Goal: Task Accomplishment & Management: Complete application form

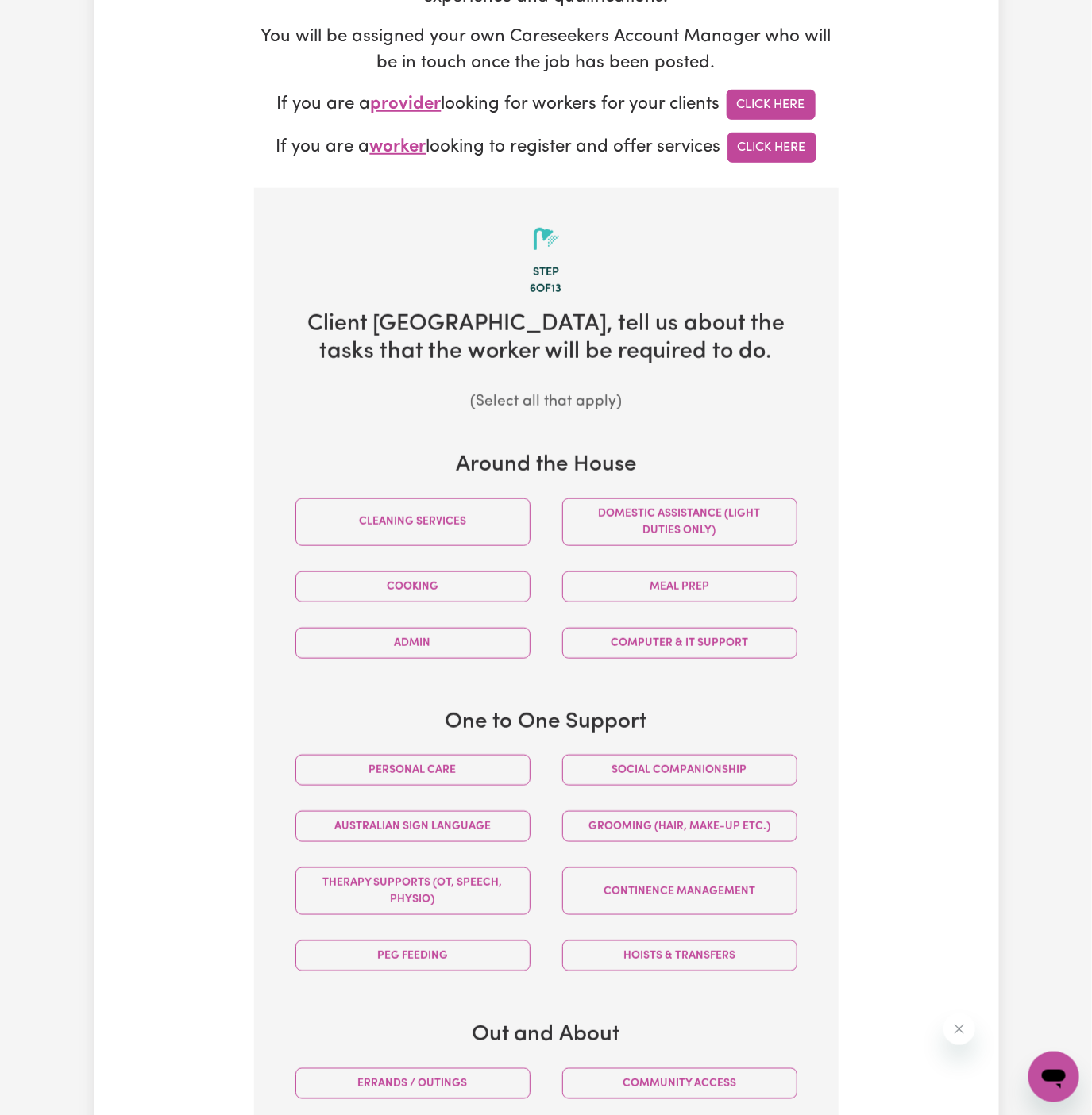
scroll to position [412, 0]
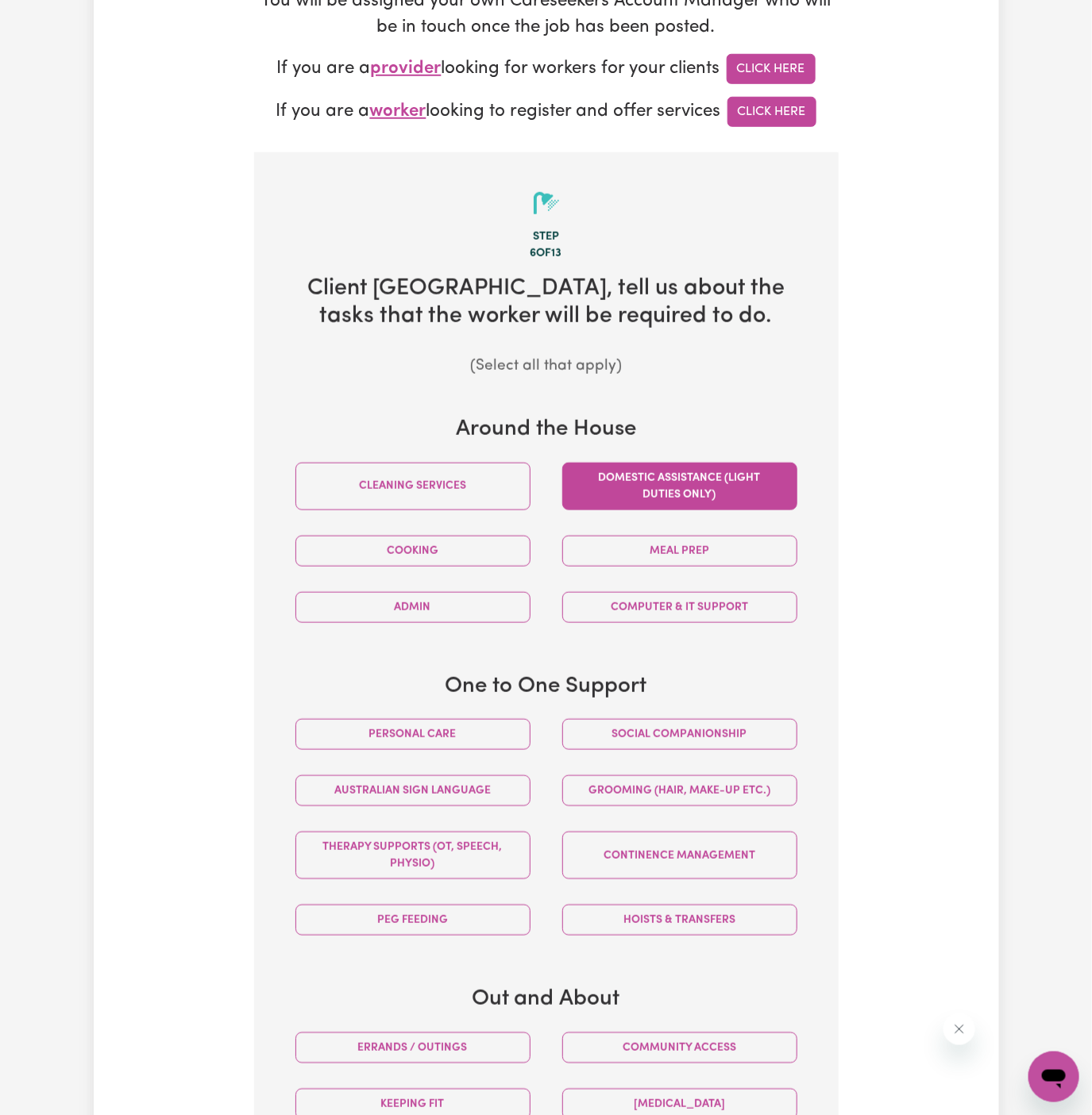
click at [689, 481] on button "Domestic assistance (light duties only)" at bounding box center [678, 486] width 235 height 48
click at [688, 755] on div "Social companionship" at bounding box center [679, 735] width 267 height 56
click at [689, 739] on button "Social companionship" at bounding box center [678, 735] width 235 height 31
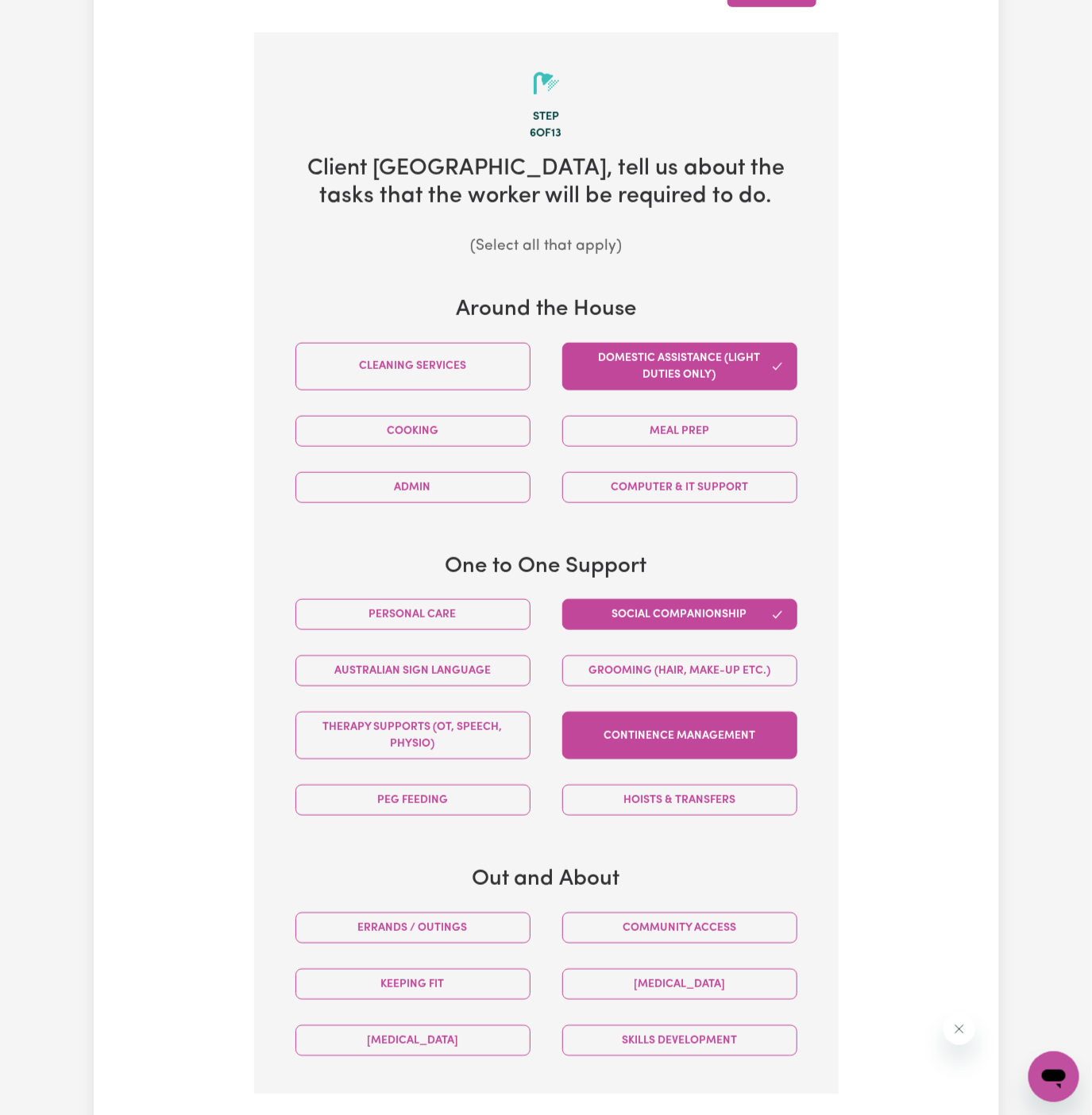
scroll to position [673, 0]
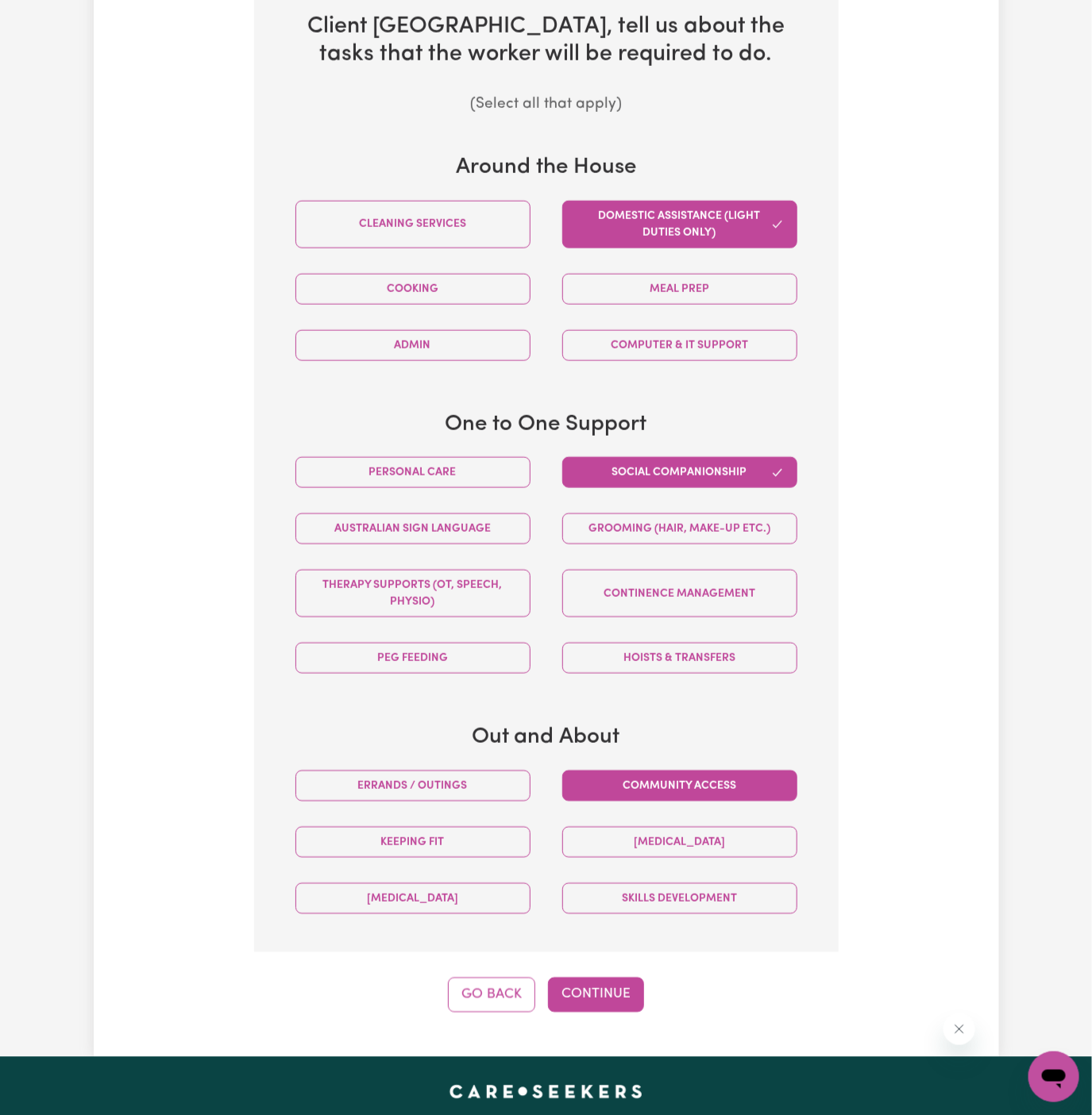
click at [729, 779] on button "Community access" at bounding box center [678, 786] width 235 height 31
click at [522, 771] on button "Errands / Outings" at bounding box center [412, 786] width 235 height 31
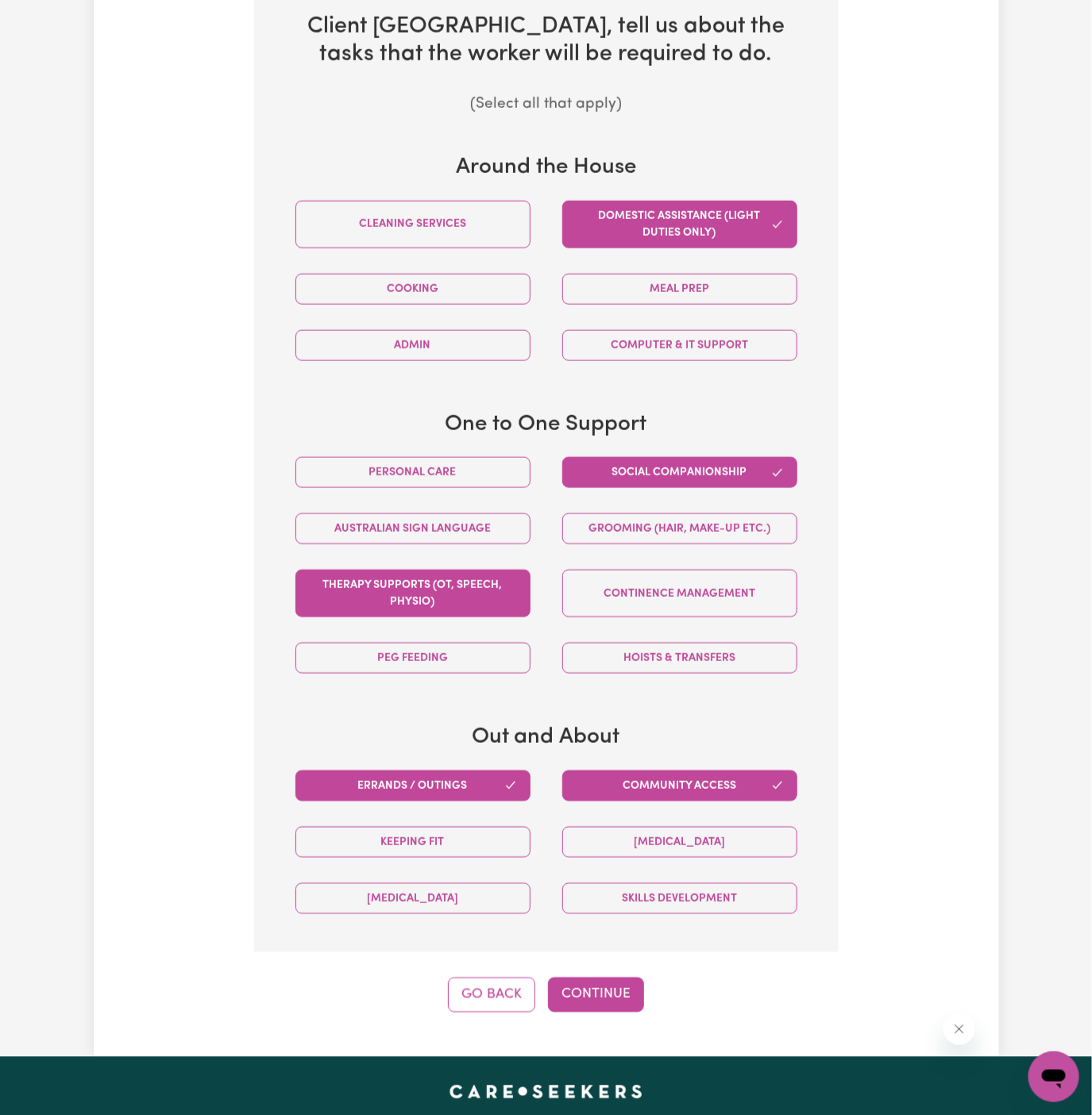
click at [446, 592] on button "Therapy Supports (OT, speech, physio)" at bounding box center [412, 593] width 235 height 48
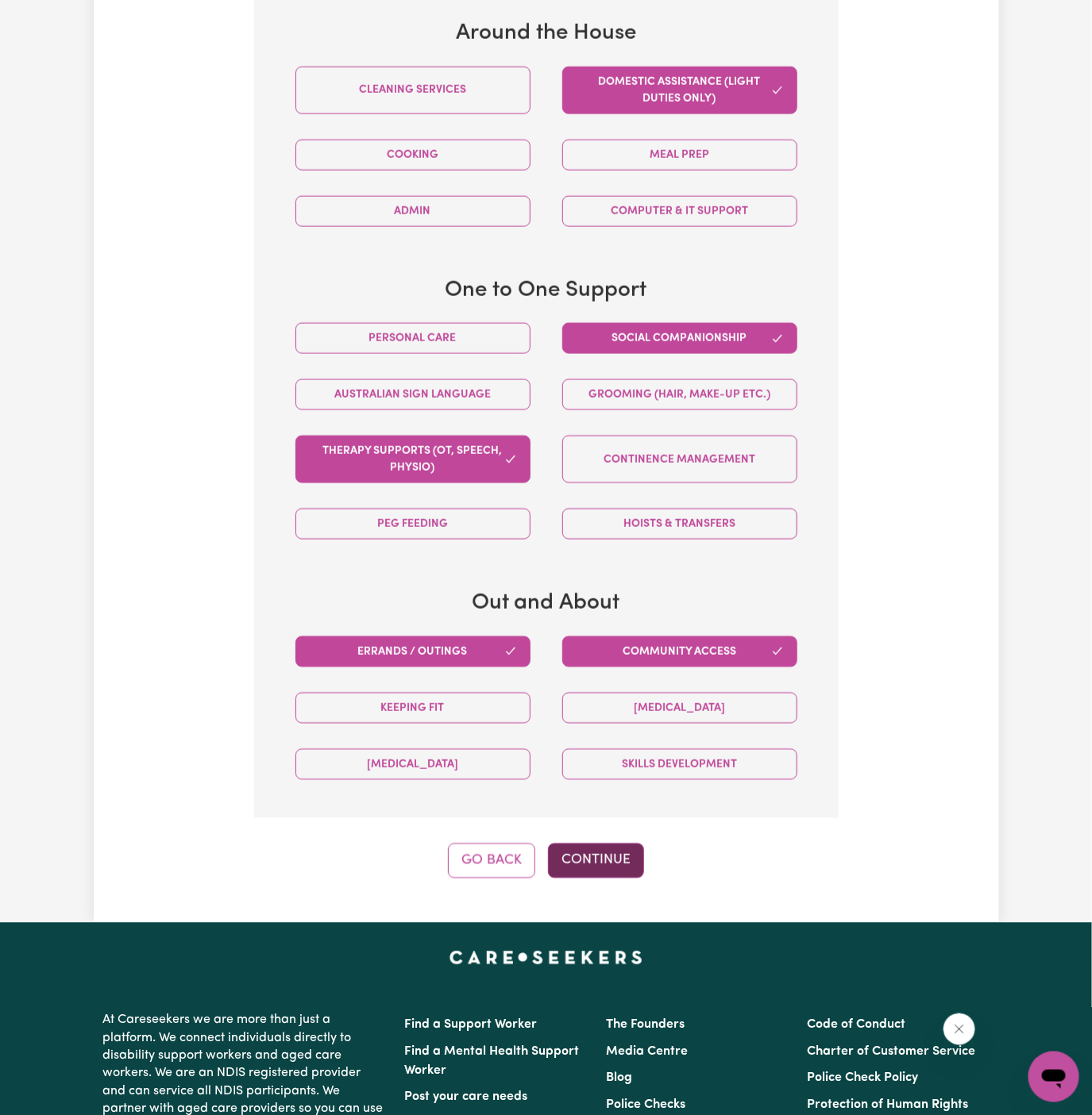
click at [625, 853] on button "Continue" at bounding box center [596, 861] width 96 height 35
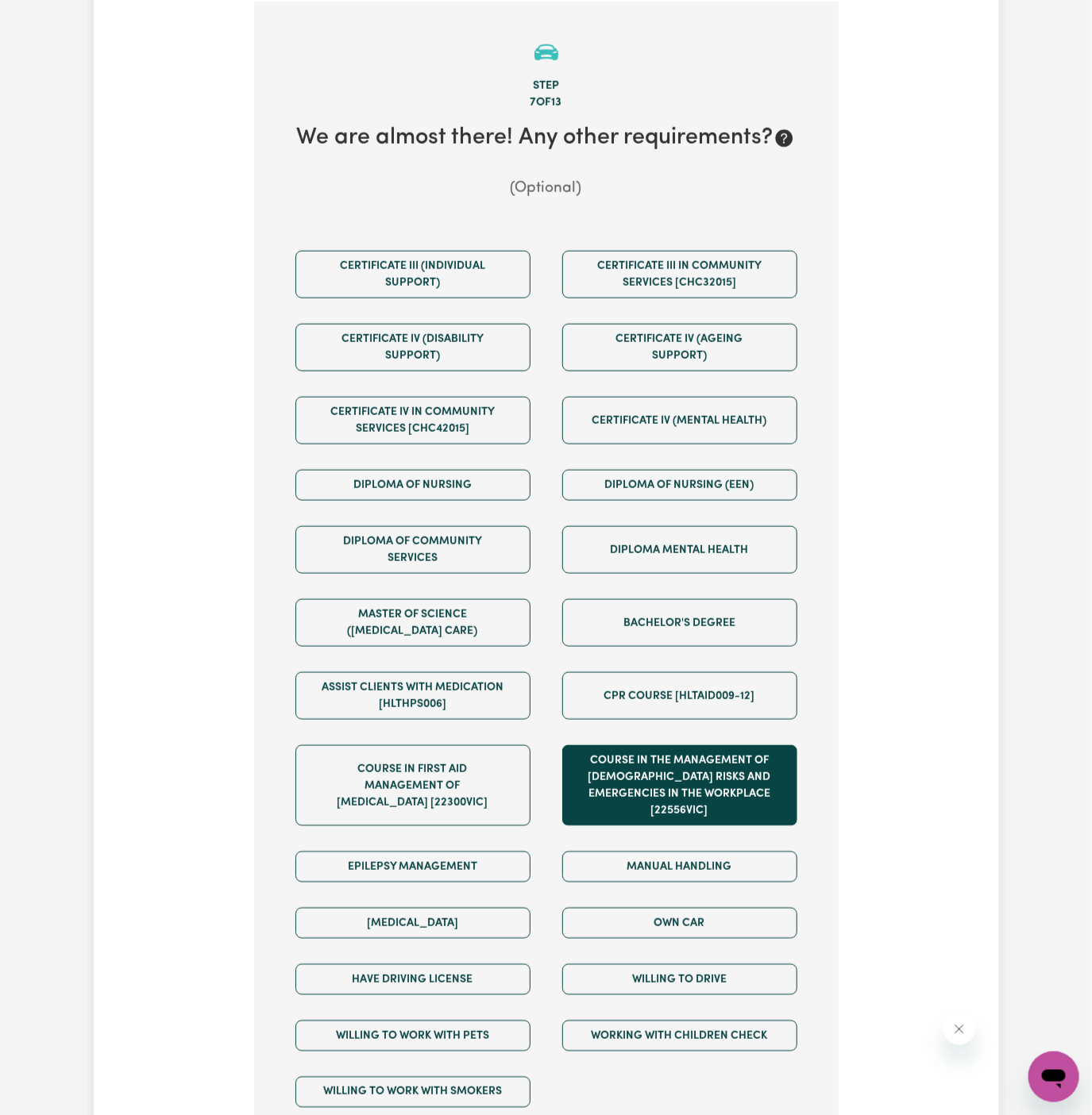
scroll to position [865, 0]
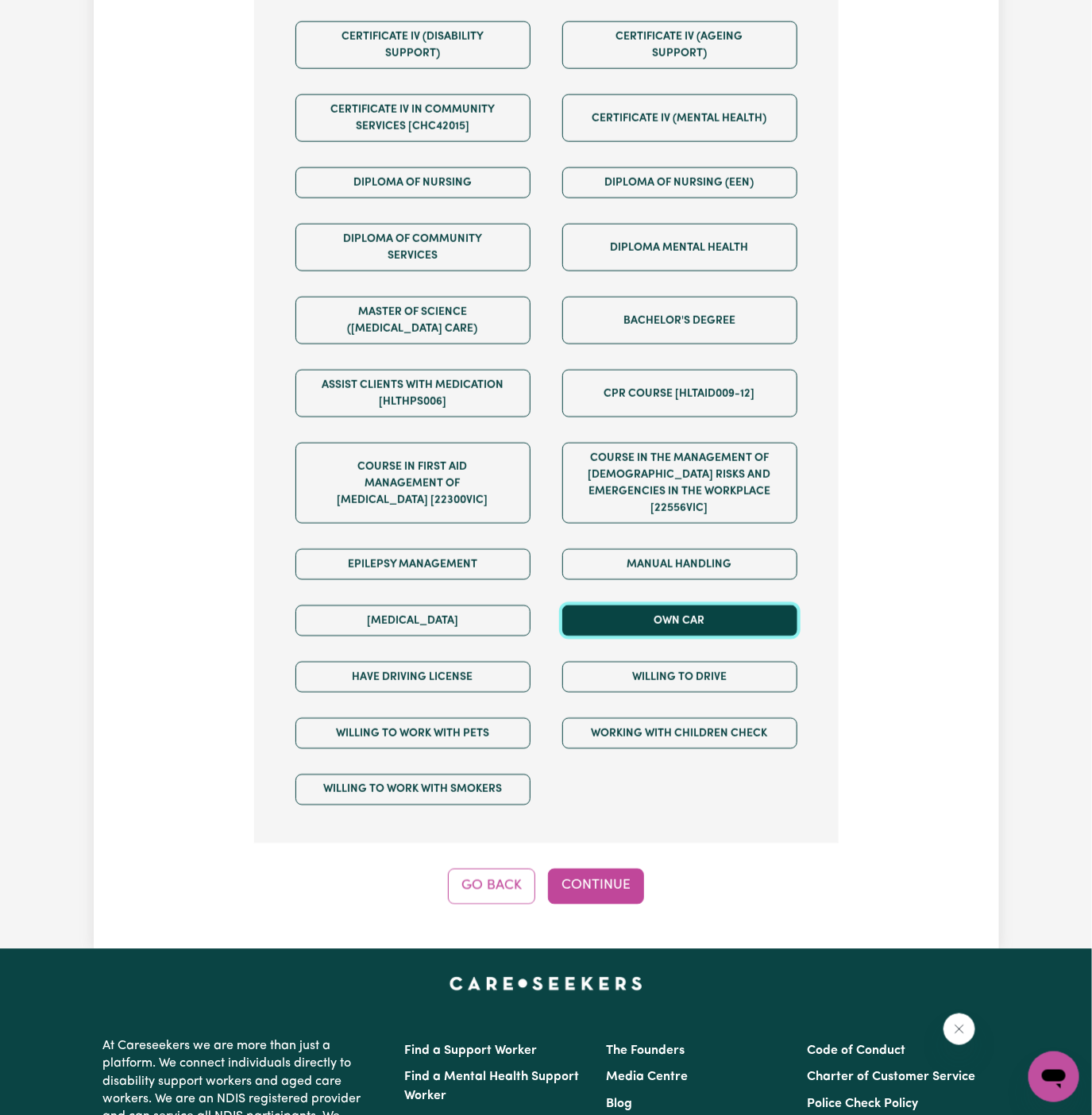
click at [714, 609] on button "Own Car" at bounding box center [678, 621] width 235 height 31
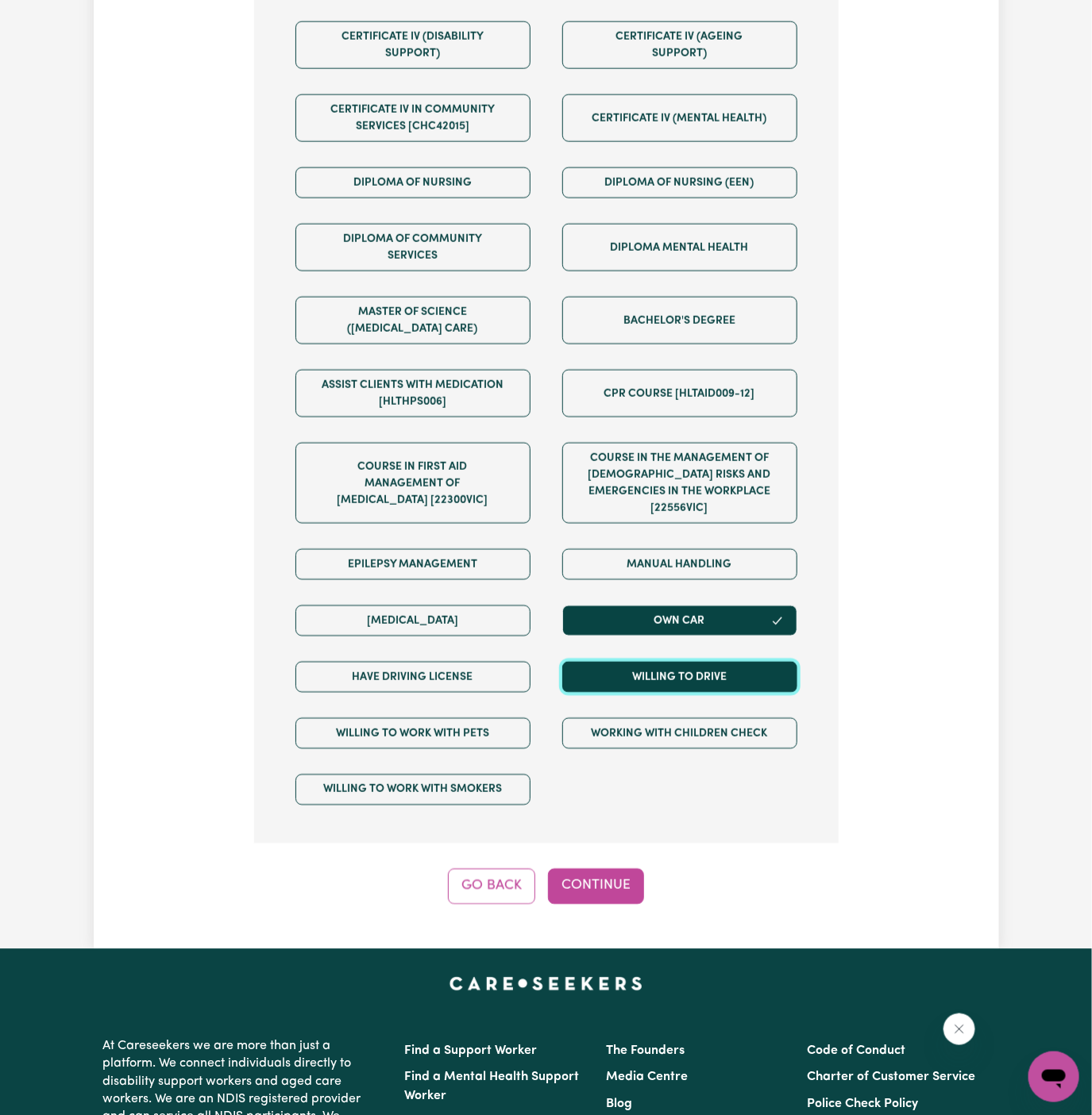
click at [714, 662] on button "Willing to drive" at bounding box center [678, 677] width 235 height 31
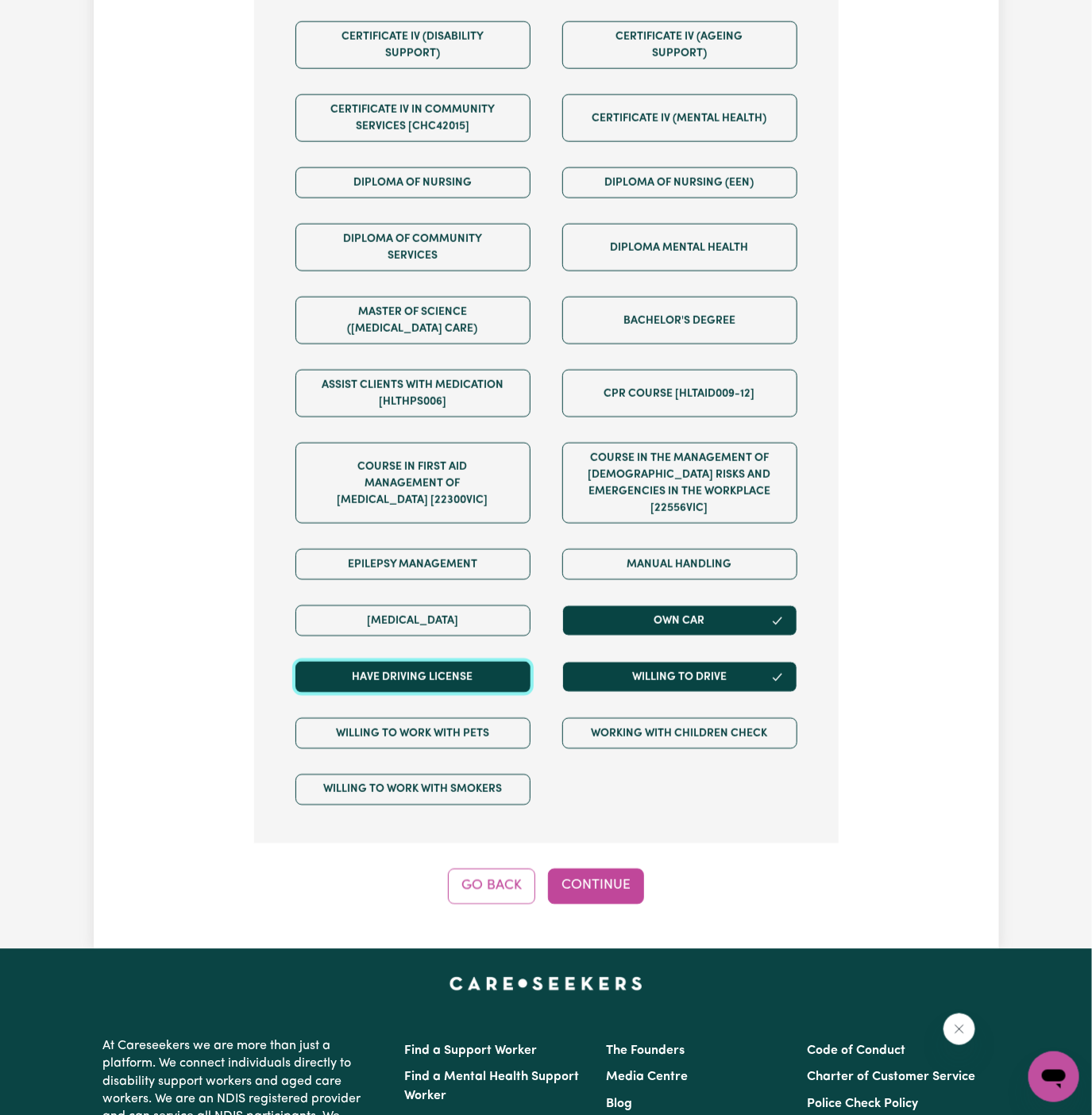
click at [507, 662] on button "Have driving license" at bounding box center [412, 677] width 235 height 31
click at [577, 841] on div "Step 7 of 13 We are almost there! Any other requirements? (Optional) Certificat…" at bounding box center [546, 302] width 584 height 1205
click at [579, 869] on button "Continue" at bounding box center [596, 886] width 96 height 35
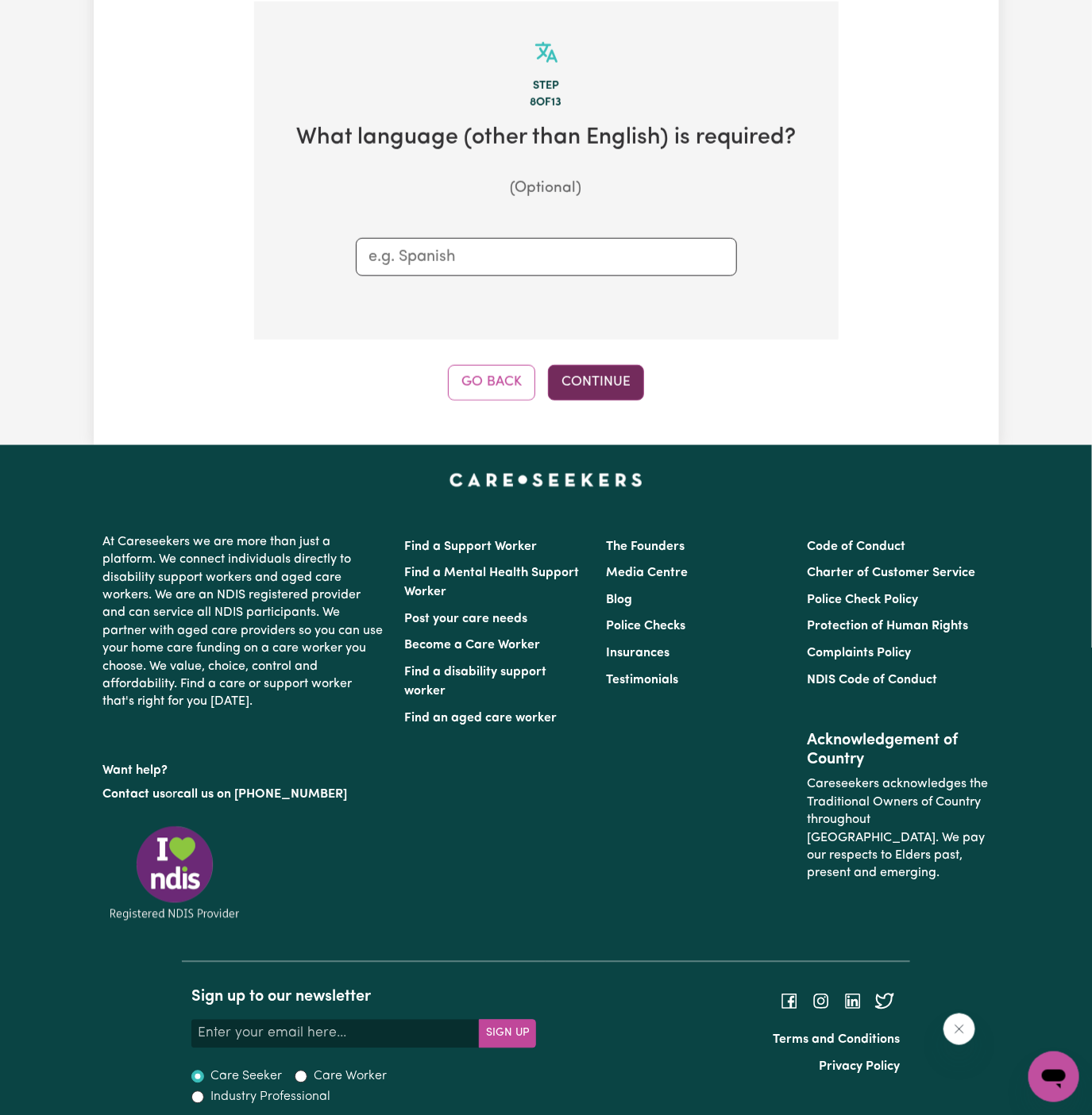
click at [585, 368] on button "Continue" at bounding box center [596, 382] width 96 height 35
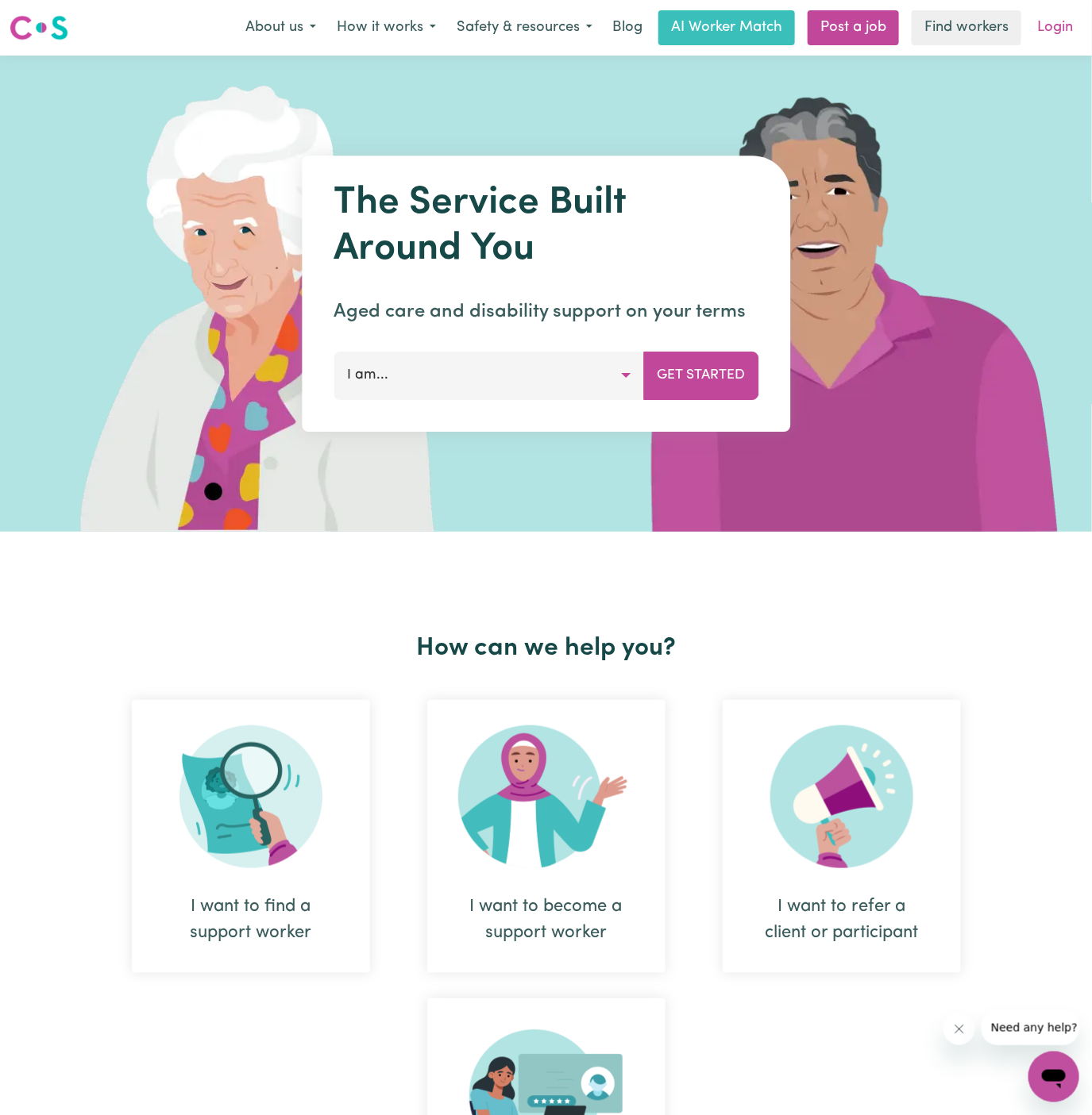
click at [1062, 28] on link "Login" at bounding box center [1054, 28] width 55 height 35
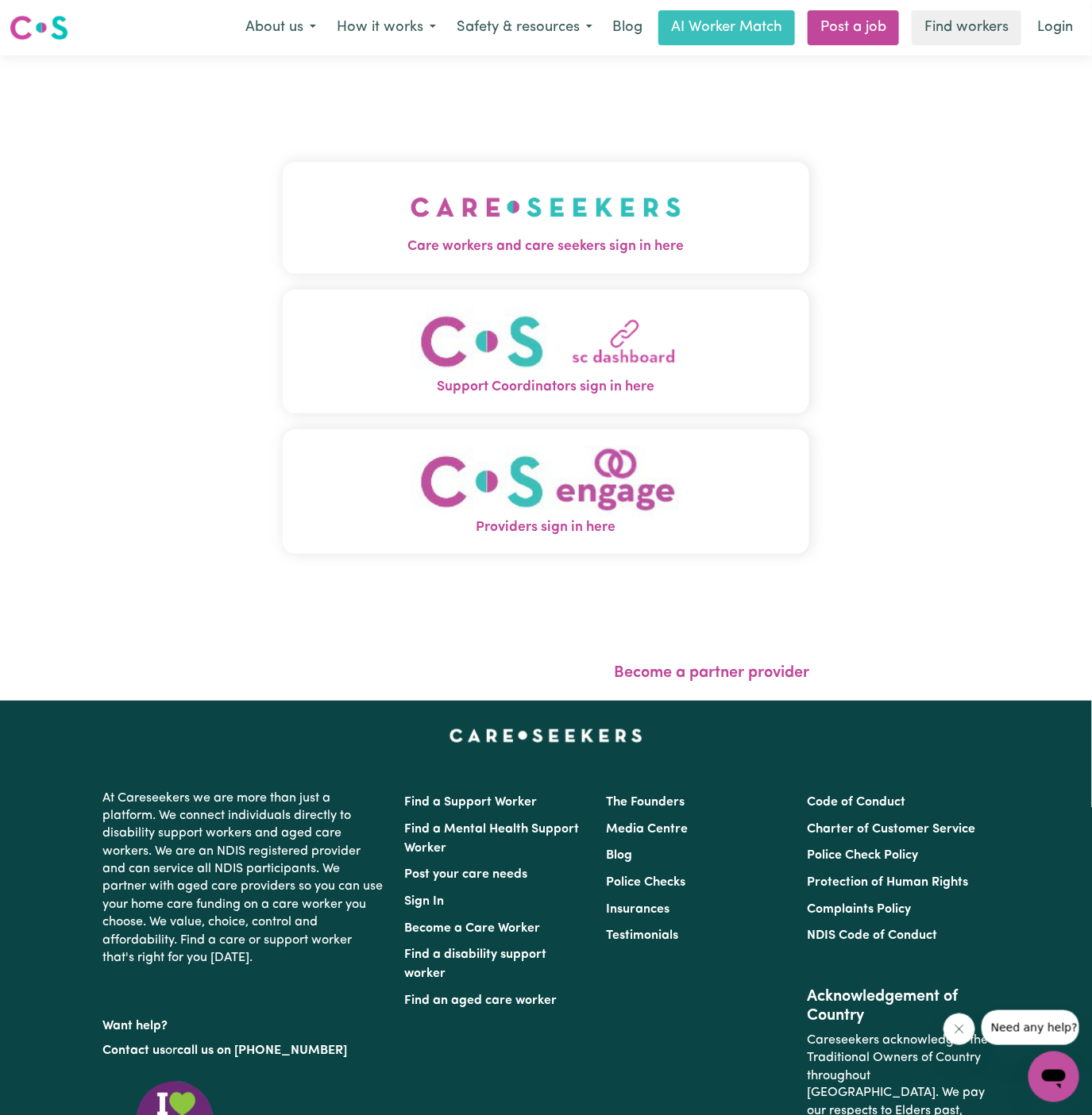
click at [495, 197] on img "Care workers and care seekers sign in here" at bounding box center [546, 207] width 271 height 58
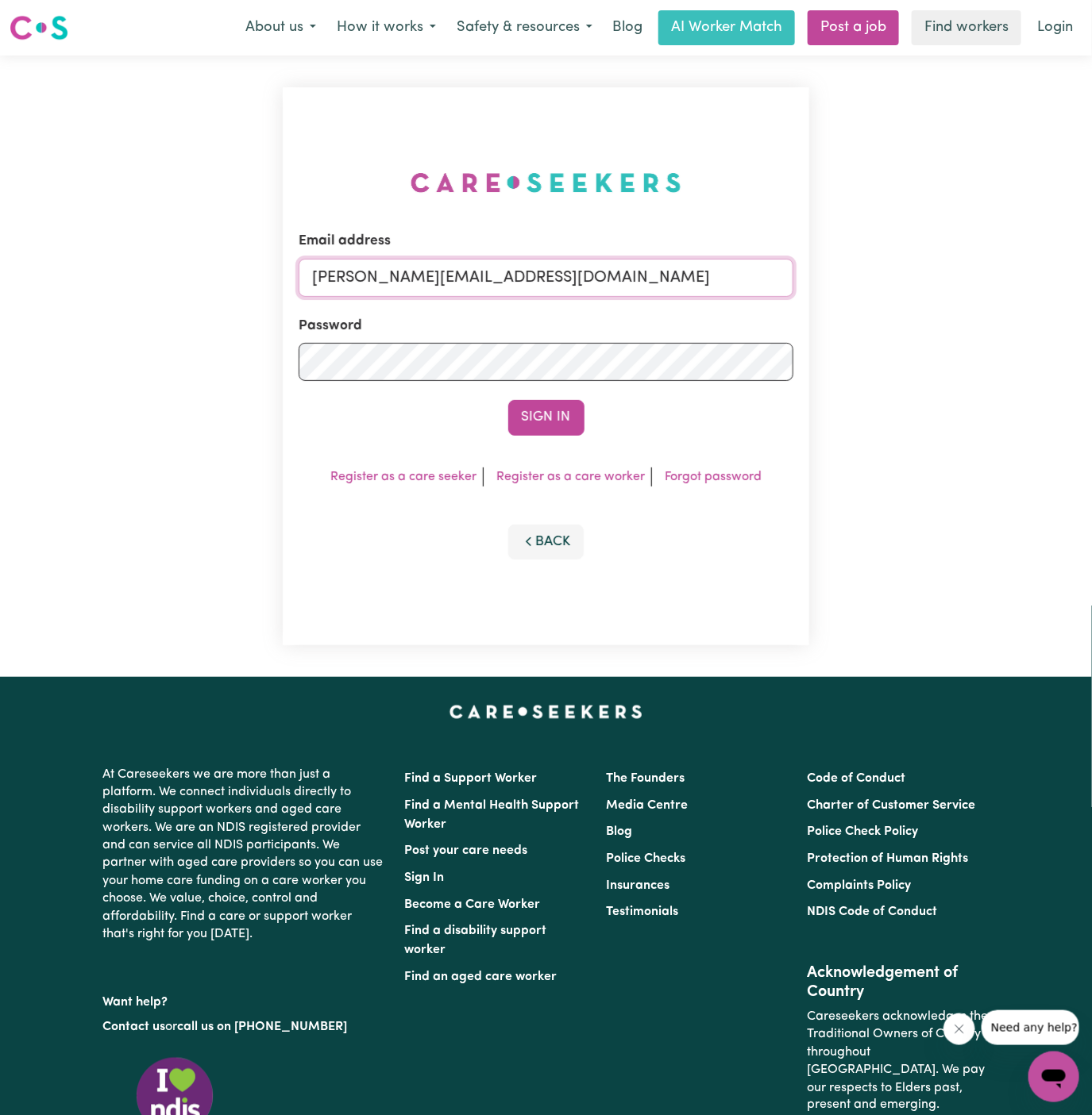
click at [629, 274] on input "dyan@careseekers.com.au" at bounding box center [546, 277] width 495 height 38
click at [418, 290] on input "sharonmumblerYD@careseekers.com.au" at bounding box center [546, 277] width 495 height 38
drag, startPoint x: 394, startPoint y: 276, endPoint x: 919, endPoint y: 273, distance: 525.0
click at [919, 273] on div "Email address superuser~DanaePotterALC@careseekers.com.au Password Sign In Regi…" at bounding box center [546, 366] width 1092 height 622
click at [424, 278] on input "superuser~DanaePotterALC@careseekers.com.au" at bounding box center [546, 277] width 495 height 38
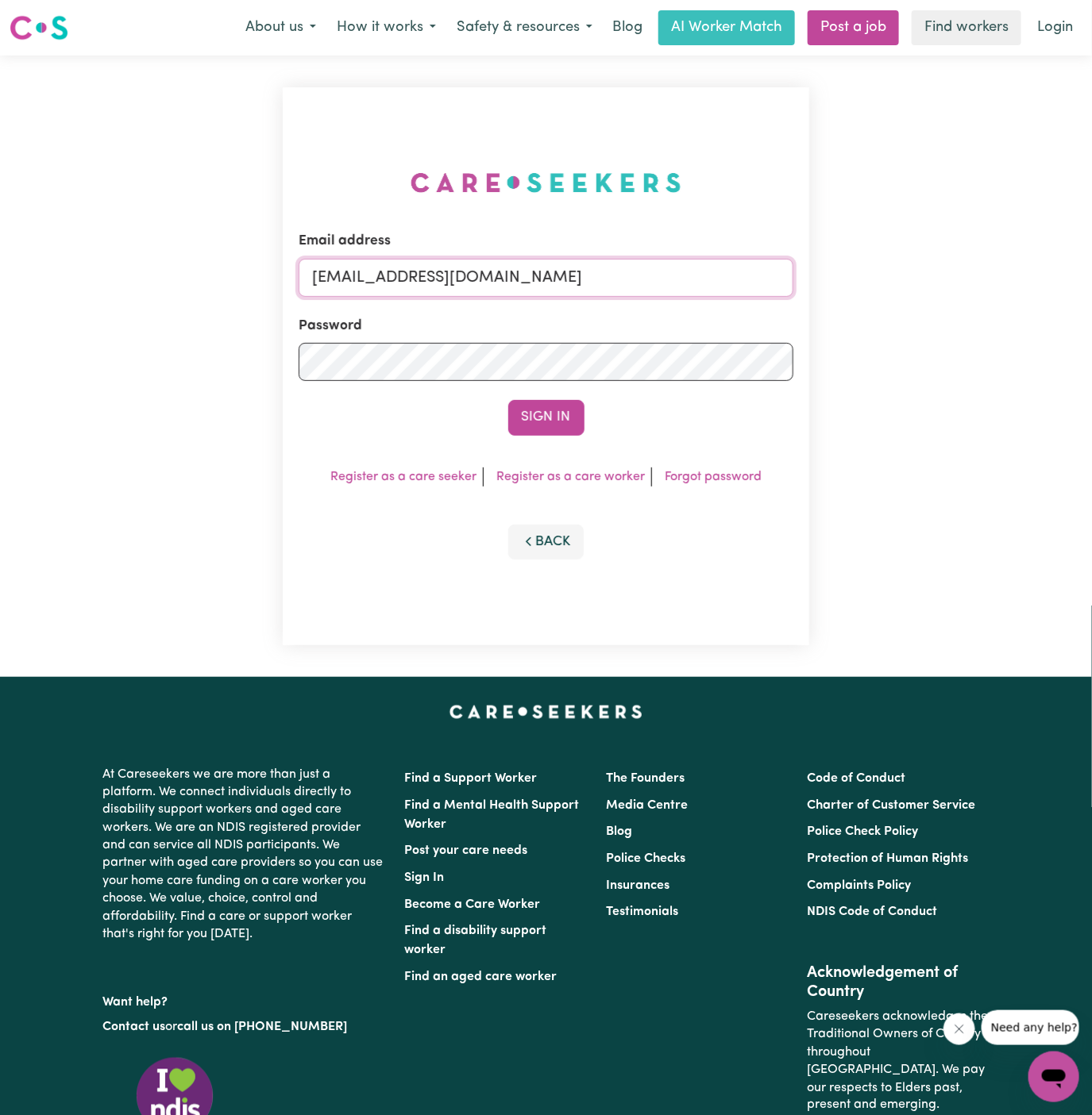
drag, startPoint x: 398, startPoint y: 278, endPoint x: 828, endPoint y: 274, distance: 430.0
click at [828, 274] on div "Email address superuser~DanaePotterALC@careseekers.com.au Password Sign In Regi…" at bounding box center [546, 366] width 1092 height 622
paste input "RuthHarrisonV"
type input "superuser~RuthHarrisonVC@careseekers.com.au"
click at [508, 400] on button "Sign In" at bounding box center [546, 417] width 76 height 35
